Goal: Find specific page/section: Find specific page/section

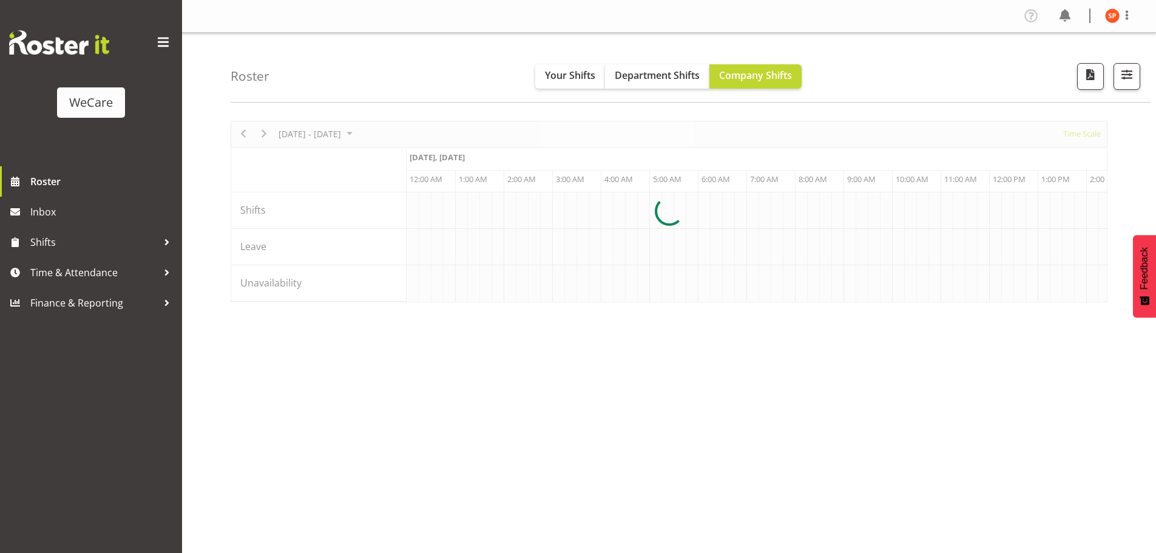
scroll to position [0, 3496]
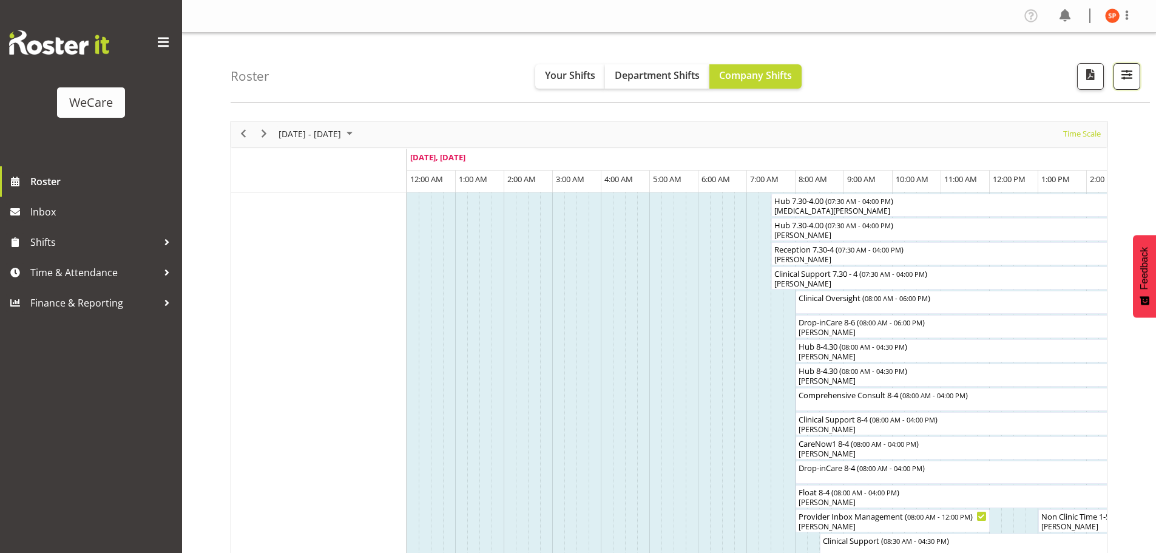
click at [1121, 73] on span "button" at bounding box center [1127, 75] width 16 height 16
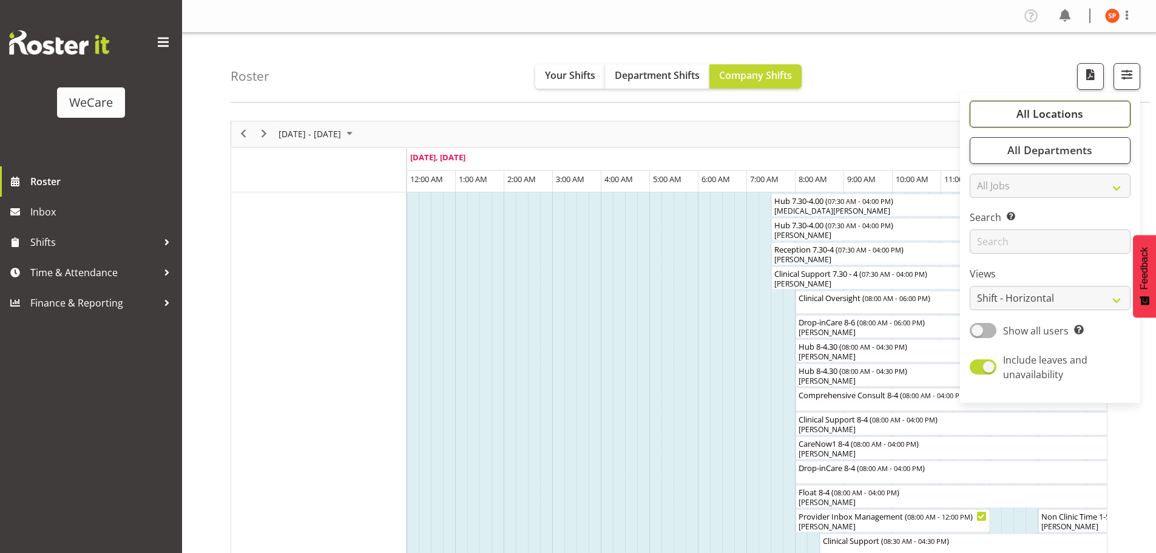
click at [1083, 115] on span "All Locations" at bounding box center [1050, 113] width 67 height 15
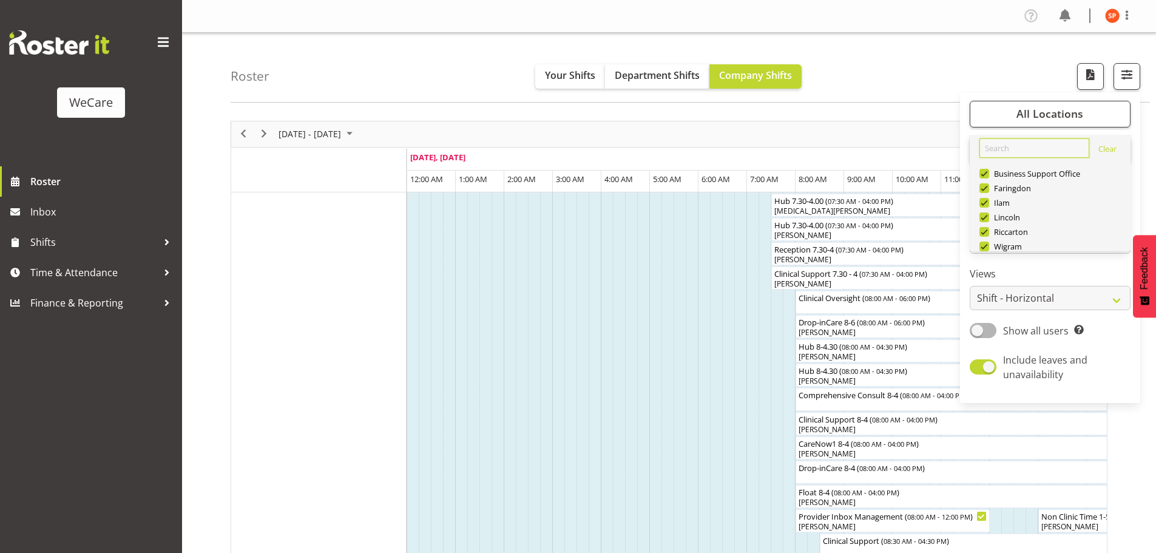
click at [1027, 151] on input "text" at bounding box center [1035, 147] width 110 height 19
type input "li"
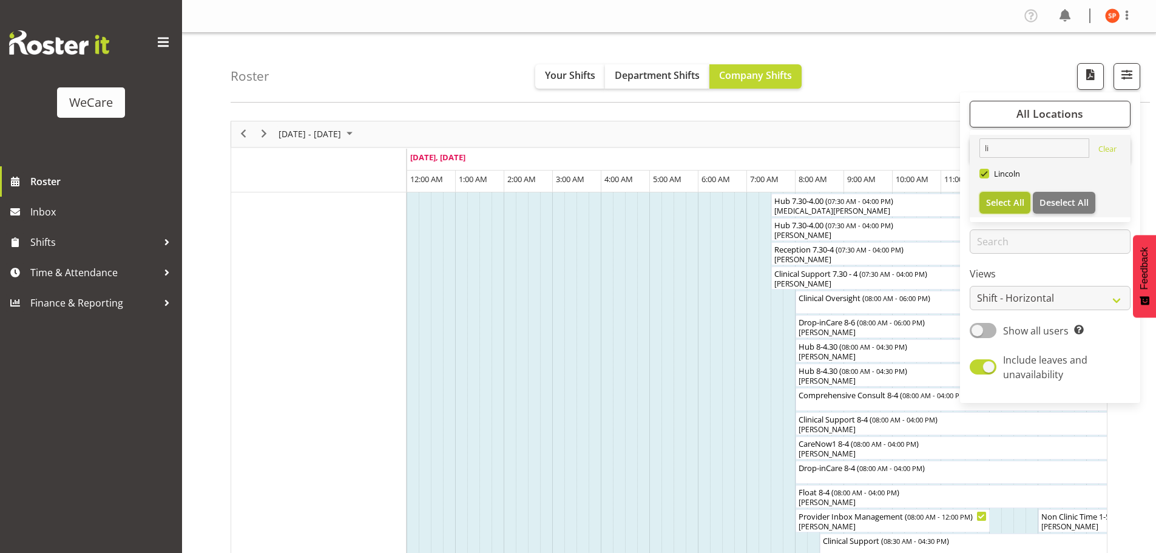
click at [1003, 206] on span "Select All" at bounding box center [1005, 203] width 38 height 12
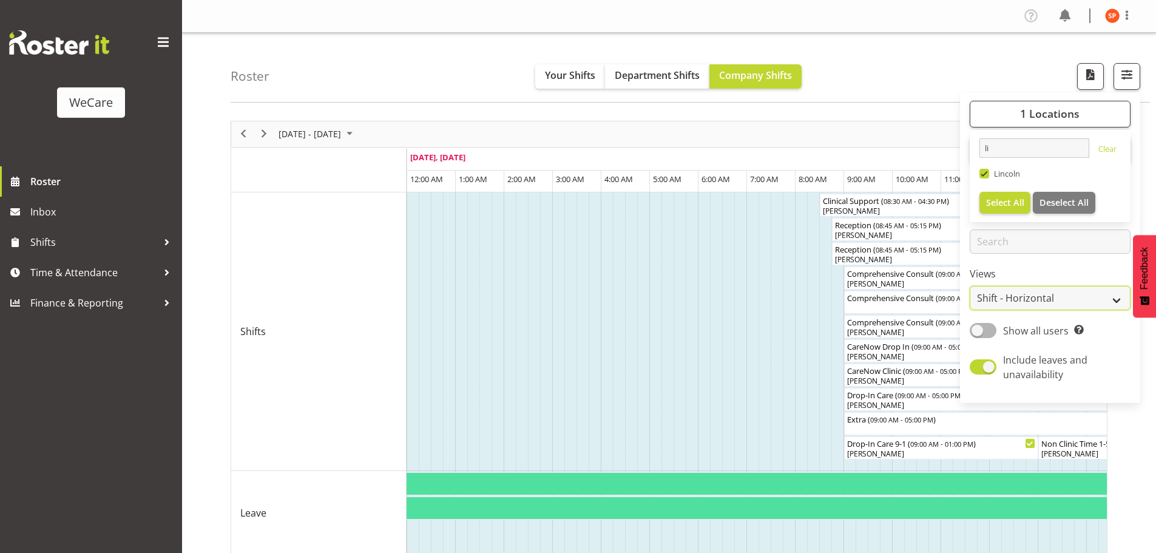
click at [1057, 300] on select "Staff Role Shift - Horizontal Shift - Vertical Staff - Location" at bounding box center [1050, 298] width 161 height 24
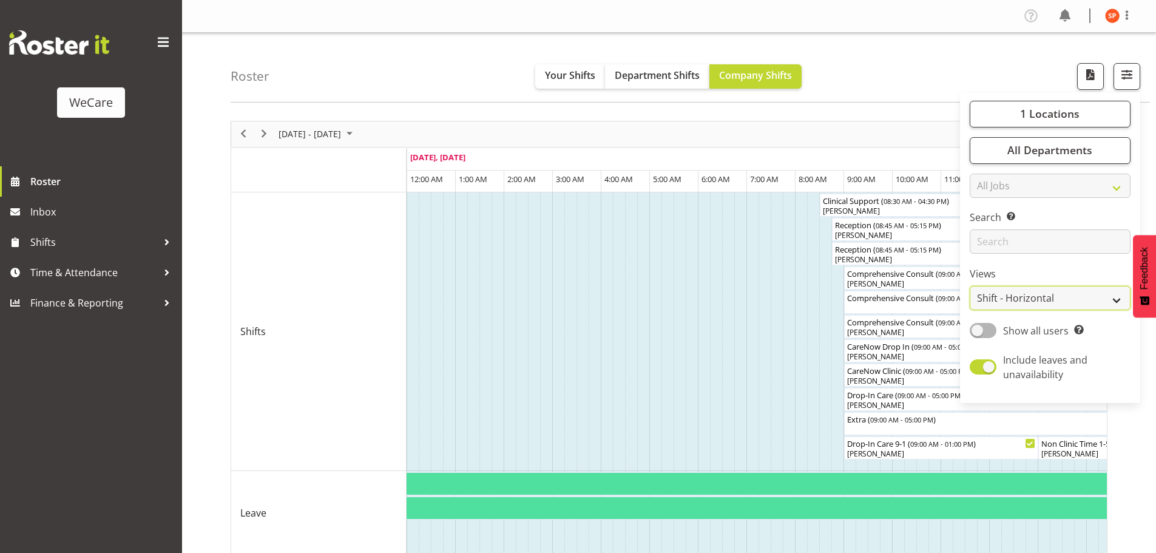
select select "staff"
click at [970, 286] on select "Staff Role Shift - Horizontal Shift - Vertical Staff - Location" at bounding box center [1050, 298] width 161 height 24
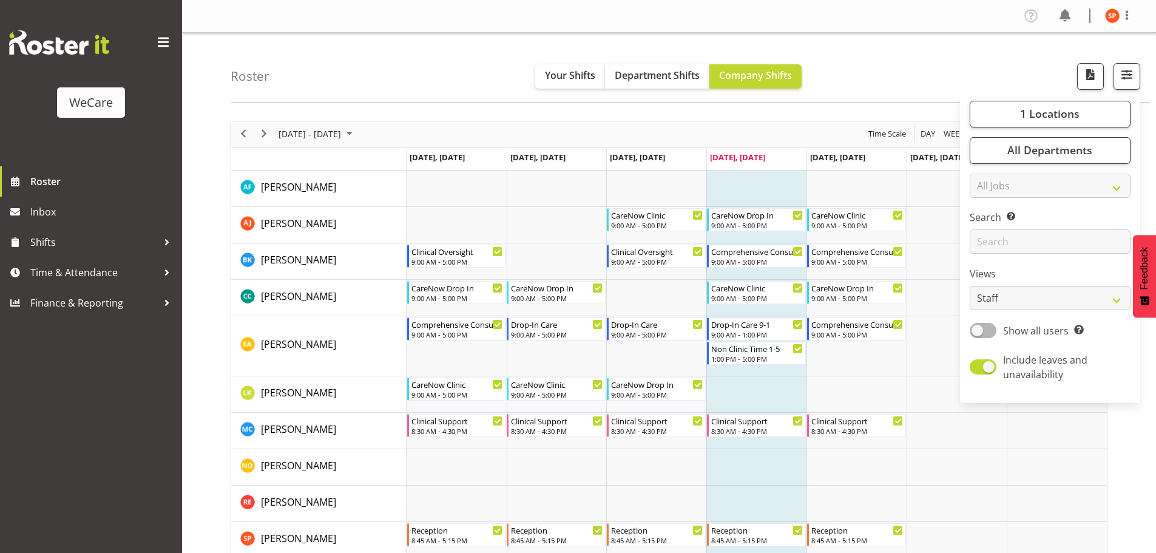
click at [885, 63] on div "Roster Your Shifts Department Shifts Company Shifts 1 Locations li Clear [GEOGR…" at bounding box center [690, 68] width 919 height 70
